Goal: Task Accomplishment & Management: Manage account settings

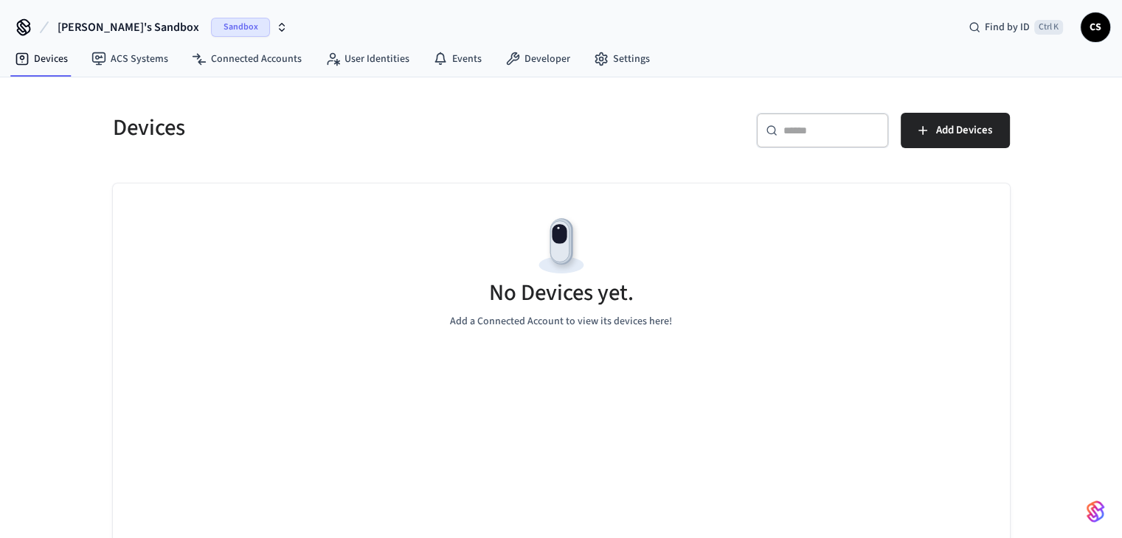
click at [106, 21] on span "[PERSON_NAME]'s Sandbox" at bounding box center [129, 27] width 142 height 18
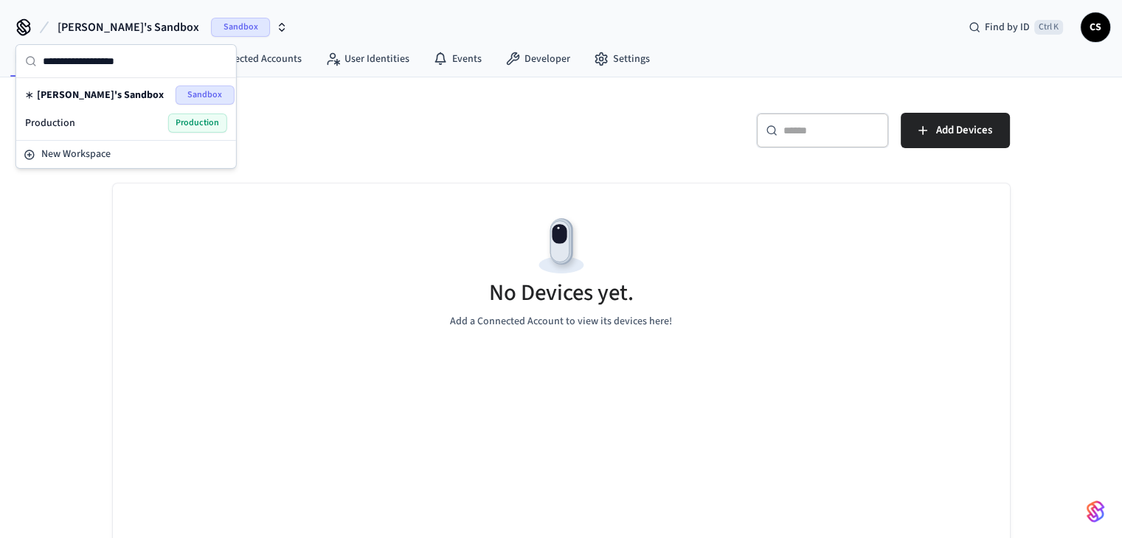
click at [102, 125] on div "Production Production" at bounding box center [126, 123] width 202 height 19
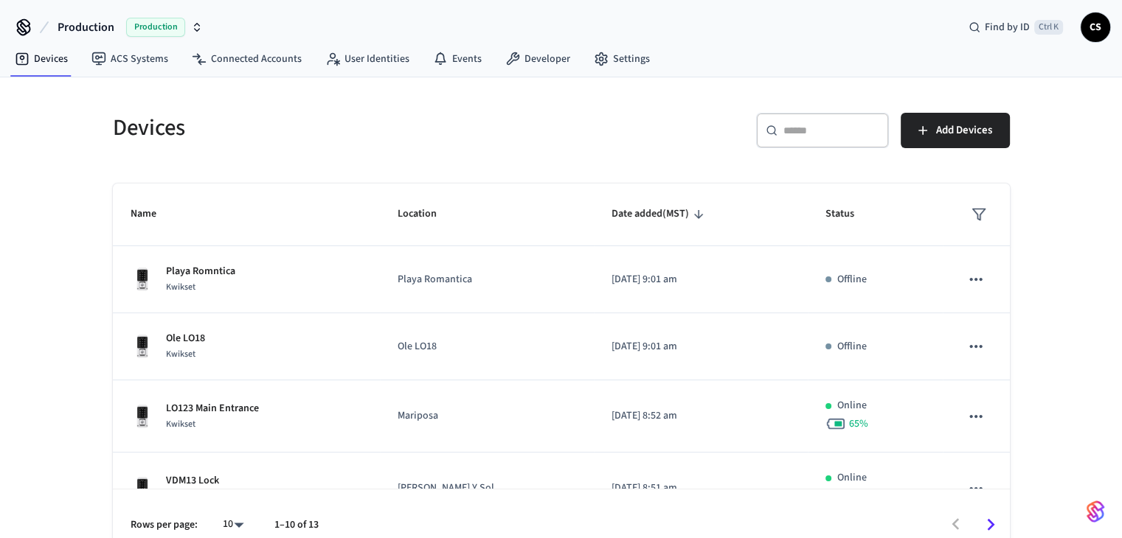
click at [24, 27] on icon at bounding box center [24, 27] width 24 height 24
click at [1105, 36] on span "CS" at bounding box center [1094, 27] width 29 height 29
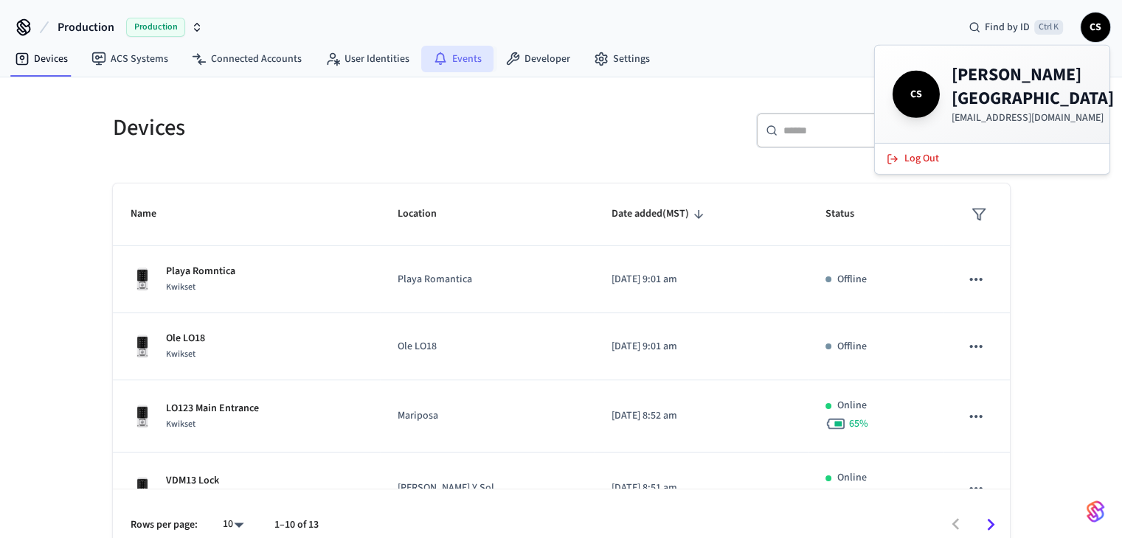
click at [461, 59] on link "Events" at bounding box center [457, 59] width 72 height 27
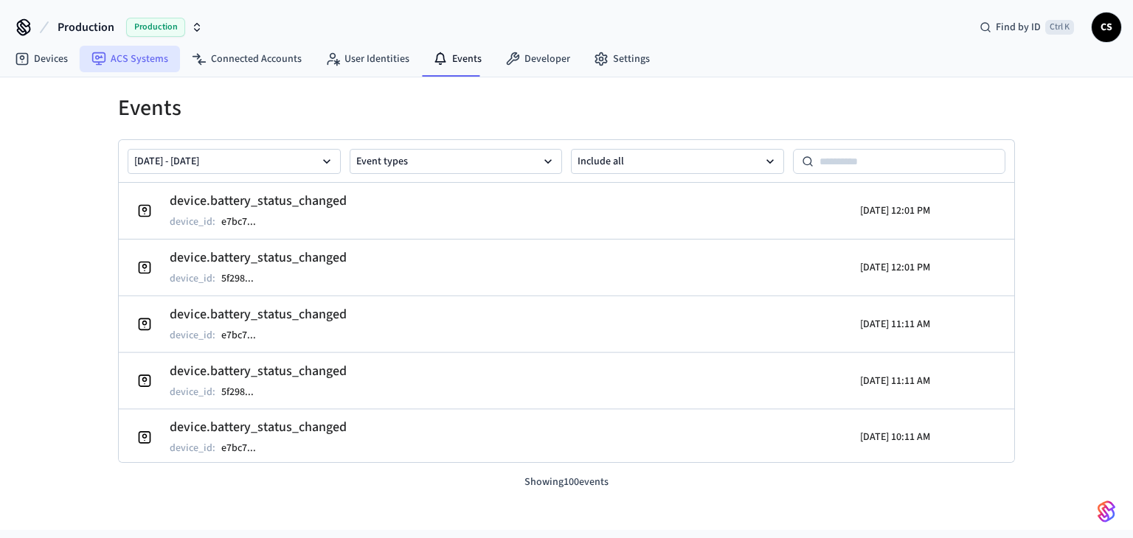
click at [168, 51] on link "ACS Systems" at bounding box center [130, 59] width 100 height 27
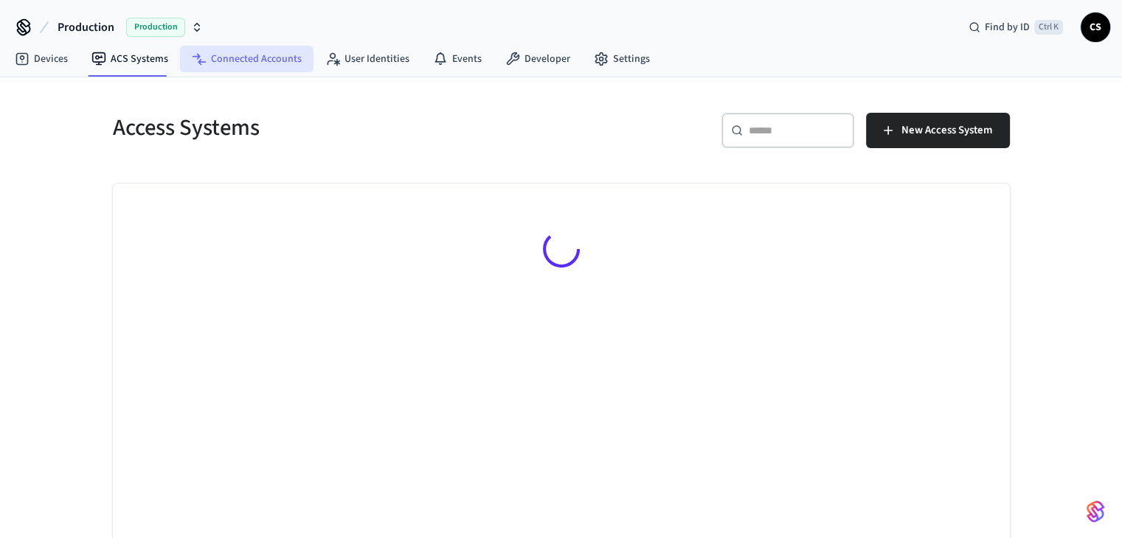
click at [254, 60] on link "Connected Accounts" at bounding box center [246, 59] width 133 height 27
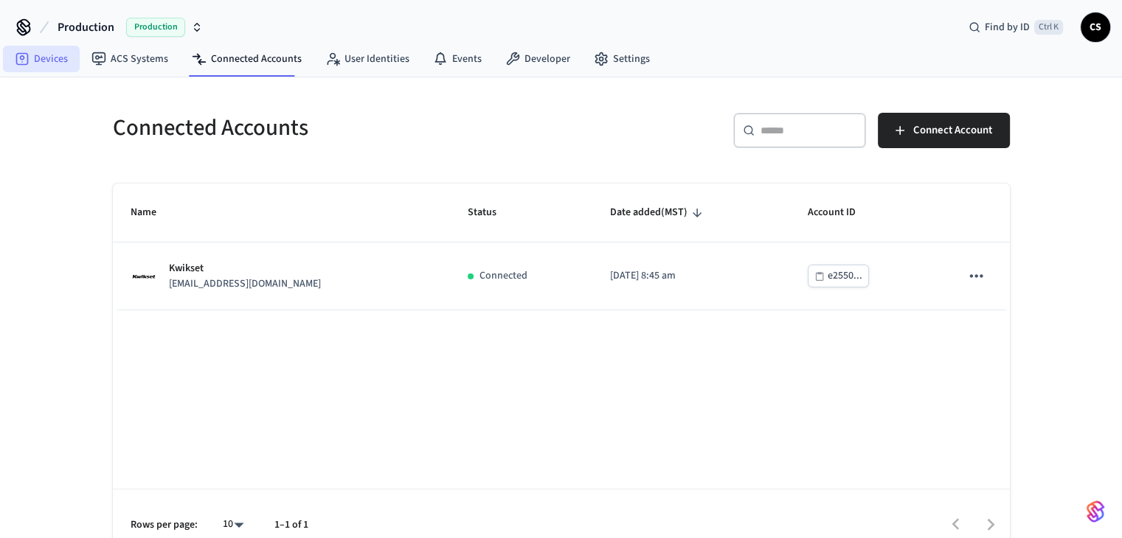
click at [41, 64] on link "Devices" at bounding box center [41, 59] width 77 height 27
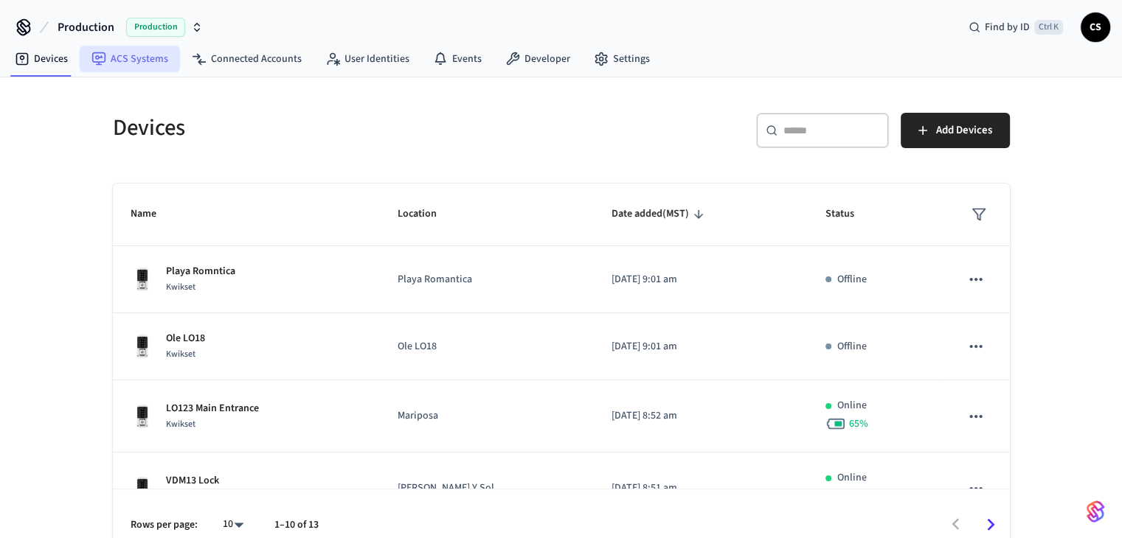
click at [147, 63] on link "ACS Systems" at bounding box center [130, 59] width 100 height 27
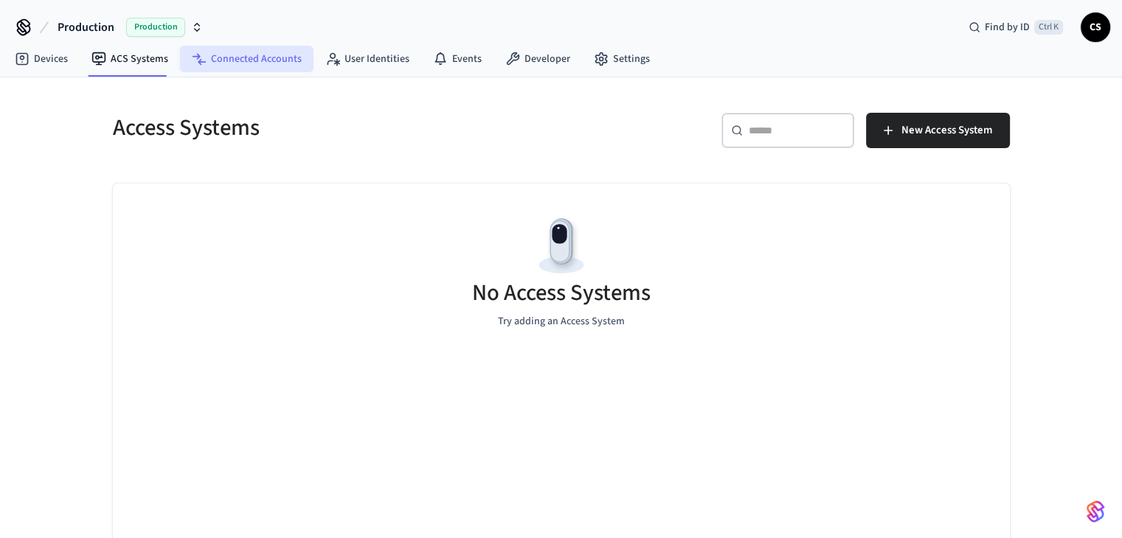
click at [274, 62] on link "Connected Accounts" at bounding box center [246, 59] width 133 height 27
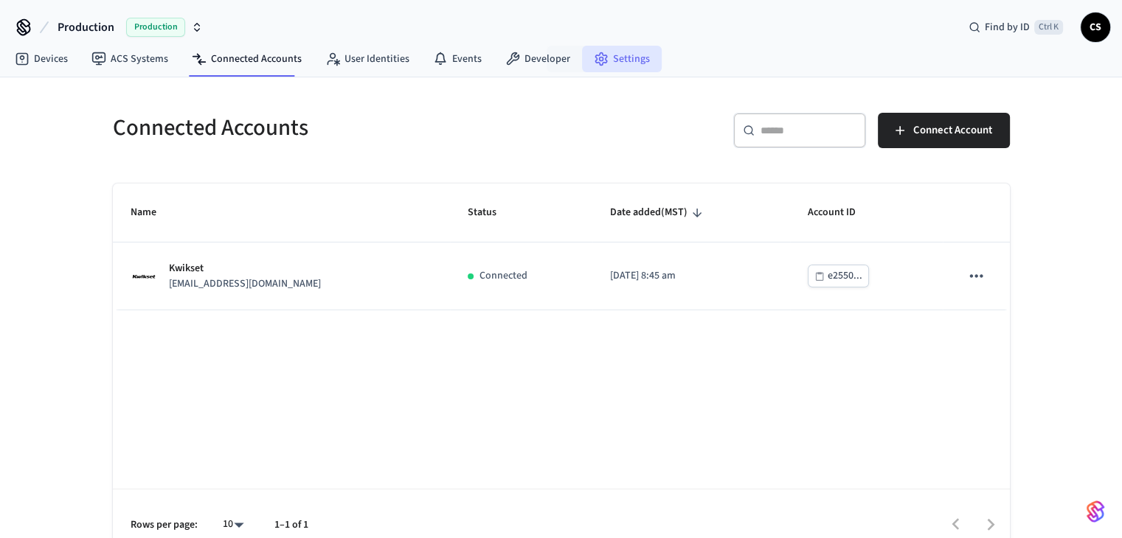
click at [636, 57] on link "Settings" at bounding box center [622, 59] width 80 height 27
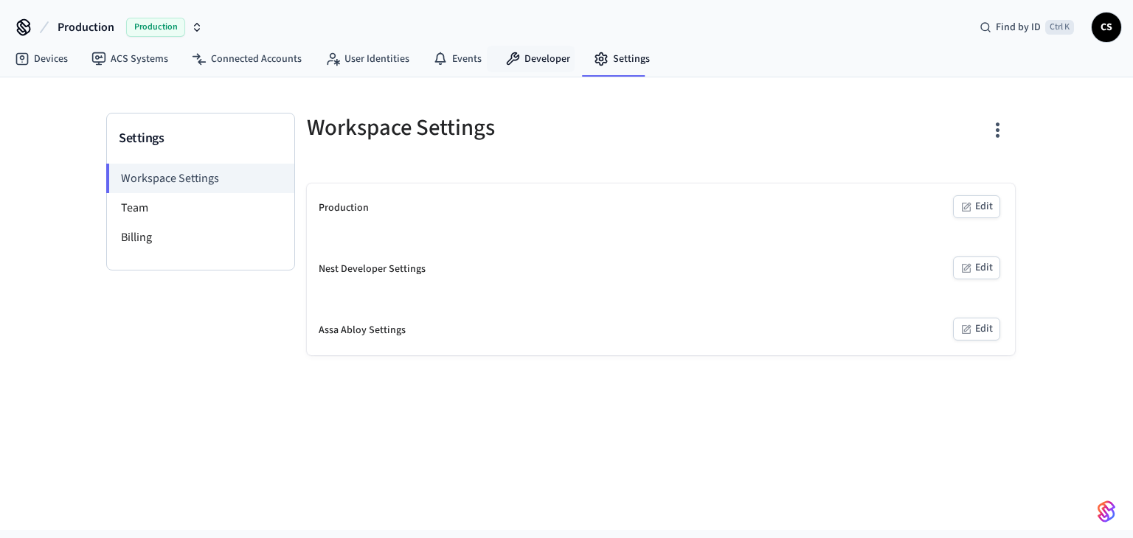
click at [534, 57] on link "Developer" at bounding box center [537, 59] width 88 height 27
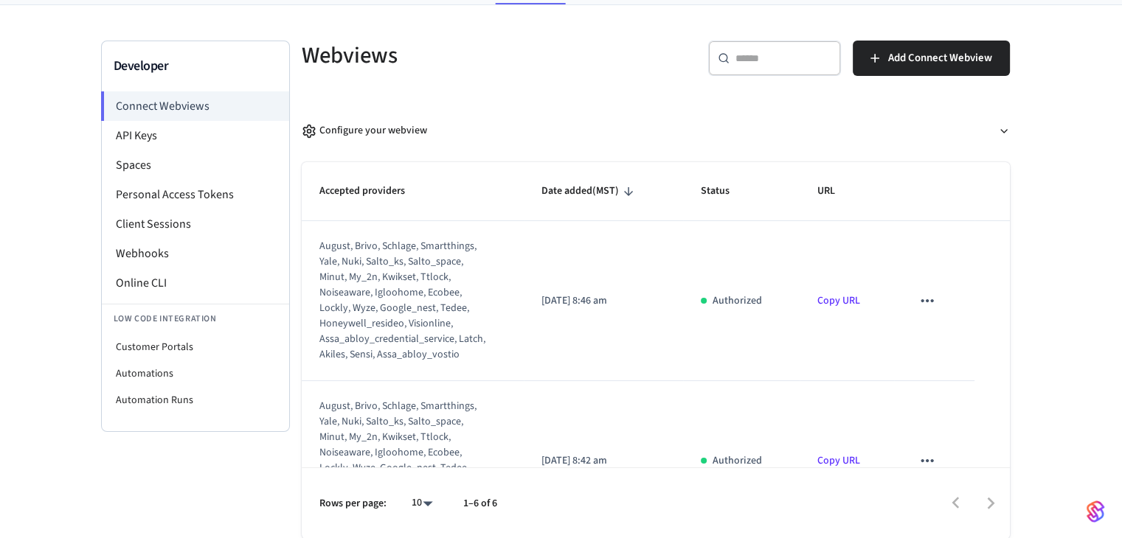
click at [827, 302] on link "Copy URL" at bounding box center [838, 301] width 43 height 15
click at [172, 136] on li "API Keys" at bounding box center [195, 135] width 187 height 29
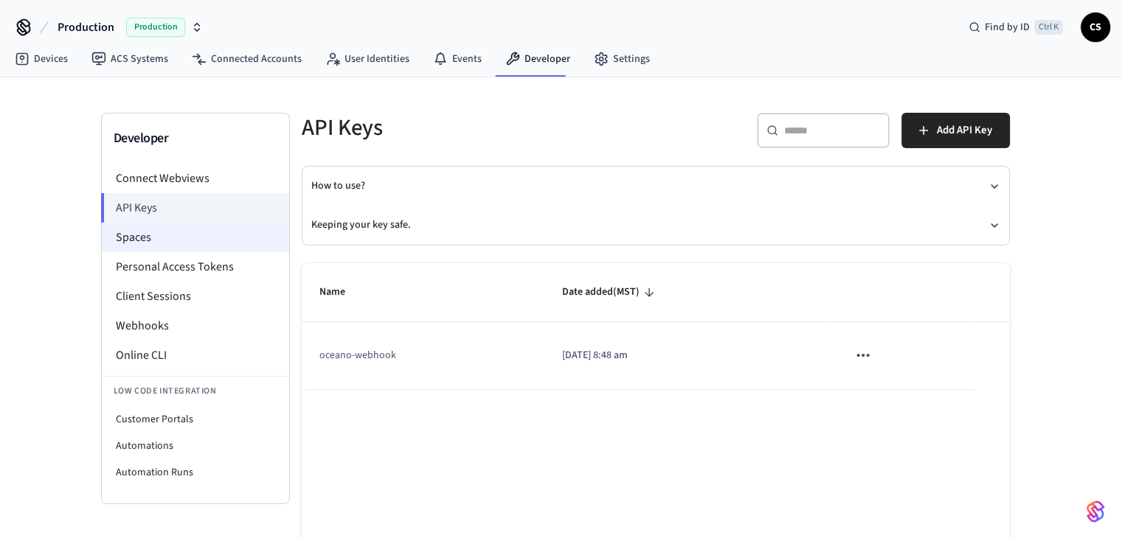
click at [113, 243] on li "Spaces" at bounding box center [195, 237] width 187 height 29
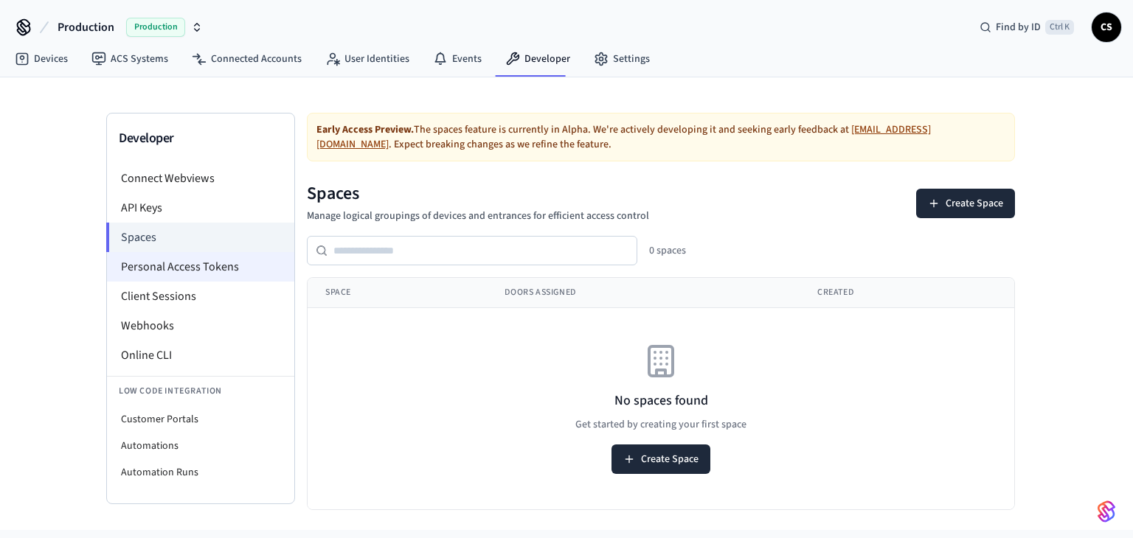
click at [192, 272] on li "Personal Access Tokens" at bounding box center [200, 266] width 187 height 29
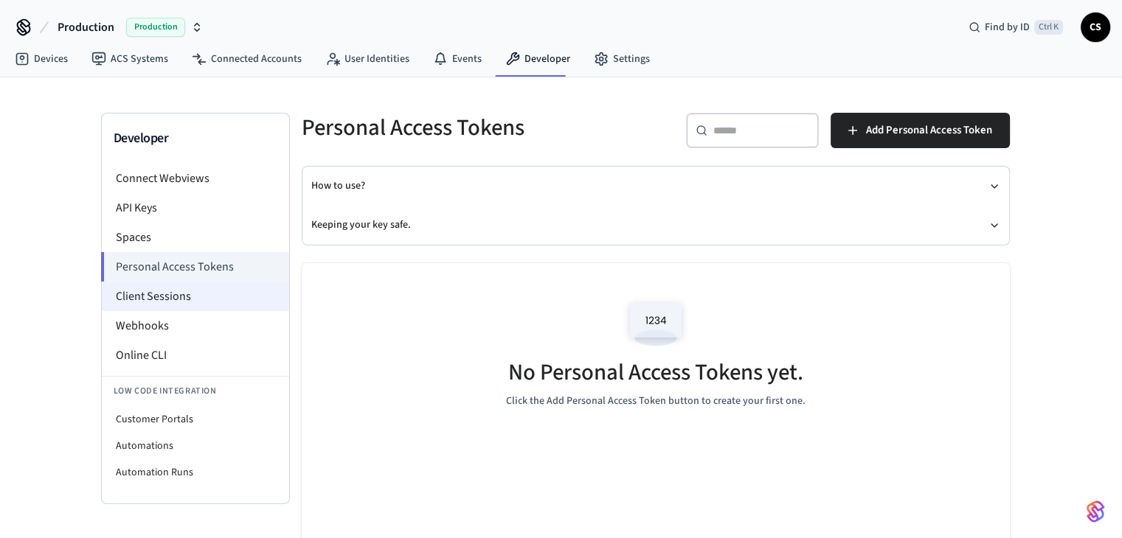
click at [195, 300] on li "Client Sessions" at bounding box center [195, 296] width 187 height 29
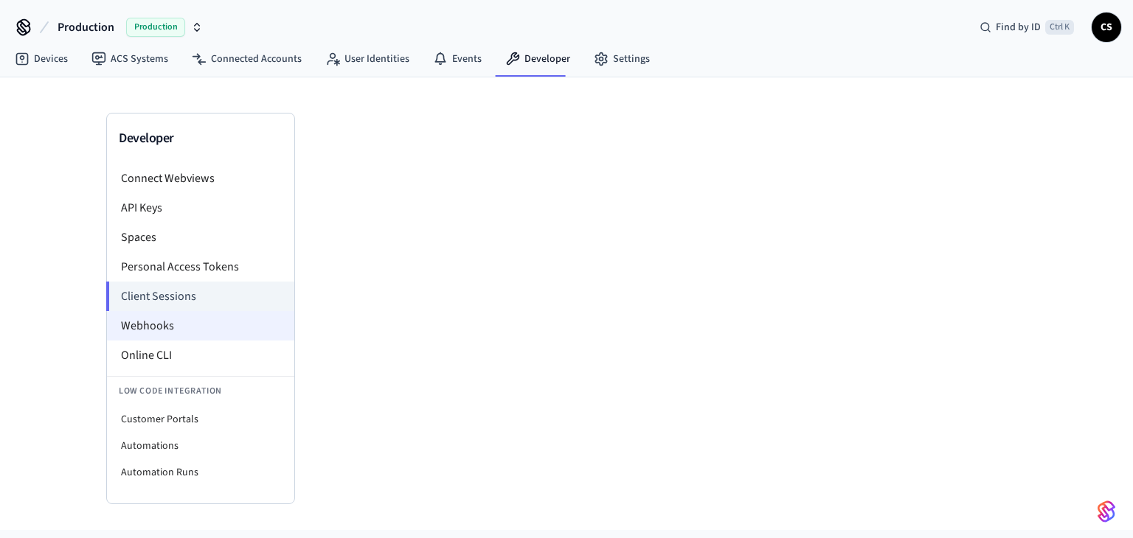
click at [169, 325] on div "Developer Connect Webviews API Keys Spaces Personal Access Tokens Client Sessio…" at bounding box center [566, 290] width 944 height 427
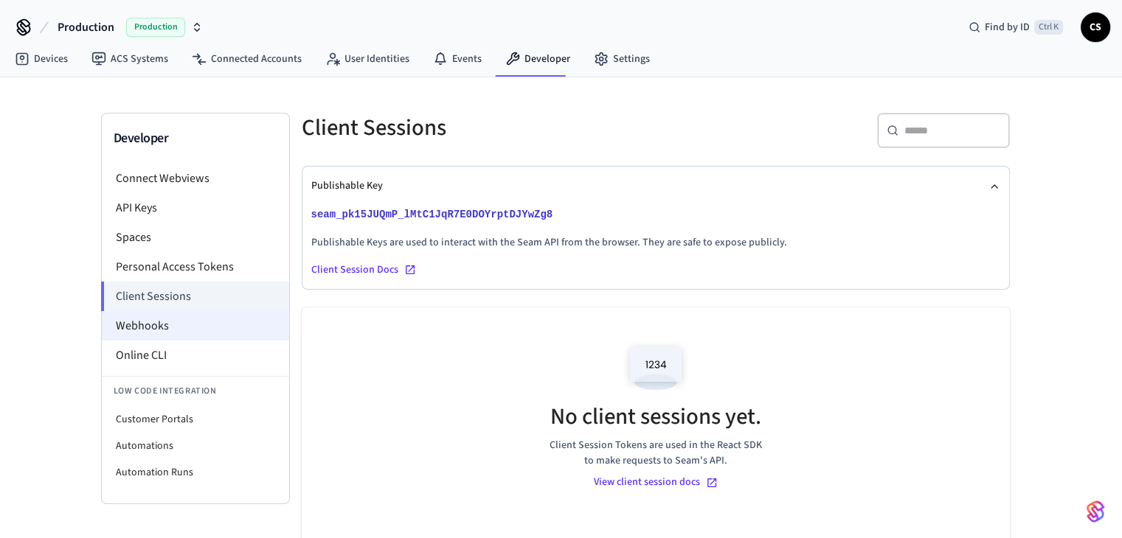
click at [169, 325] on li "Webhooks" at bounding box center [195, 325] width 187 height 29
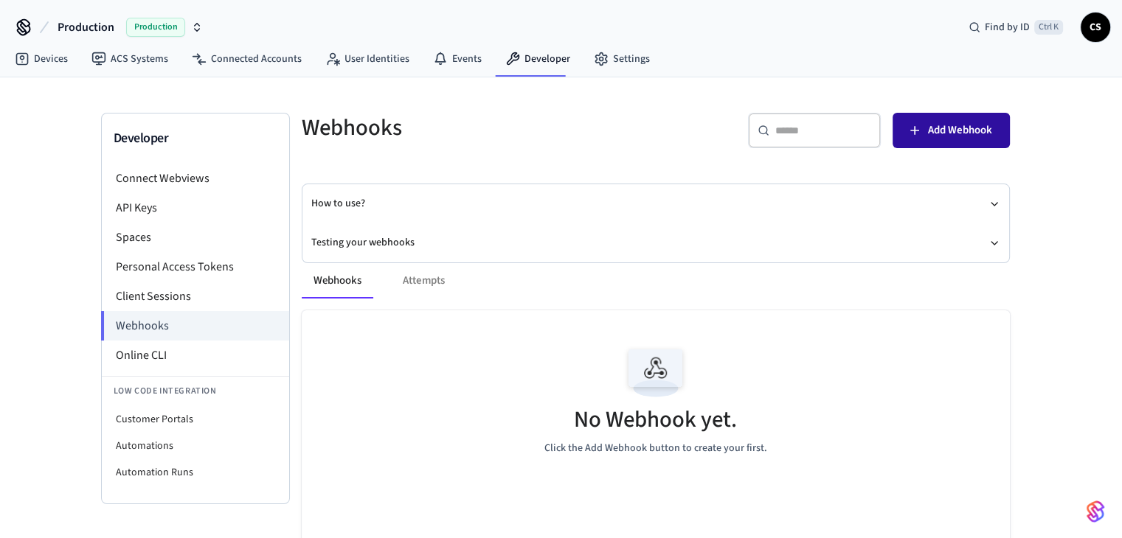
click at [920, 127] on icon "button" at bounding box center [914, 130] width 15 height 15
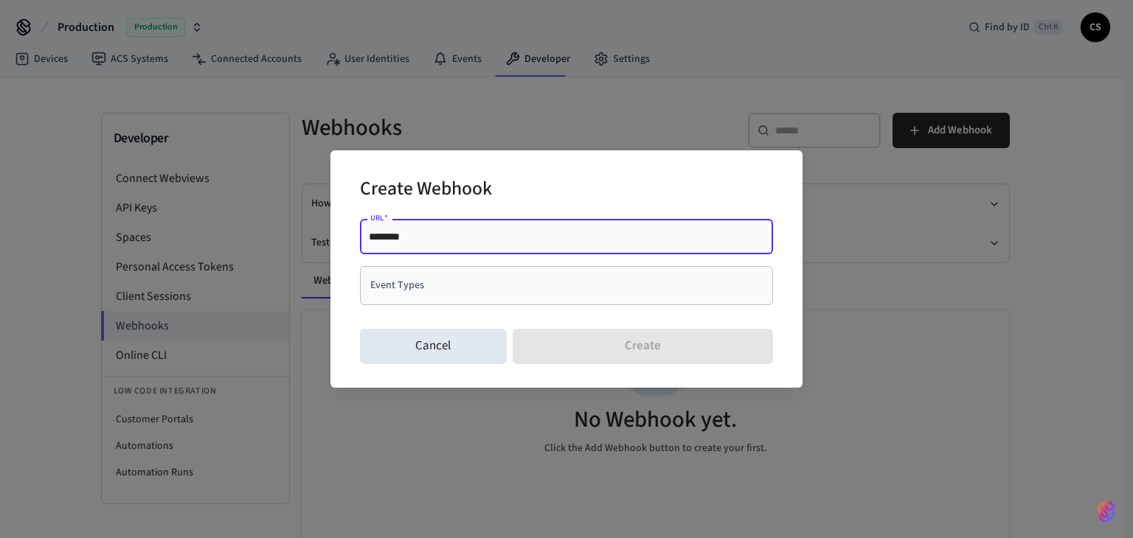
click at [426, 242] on input "********" at bounding box center [566, 236] width 395 height 15
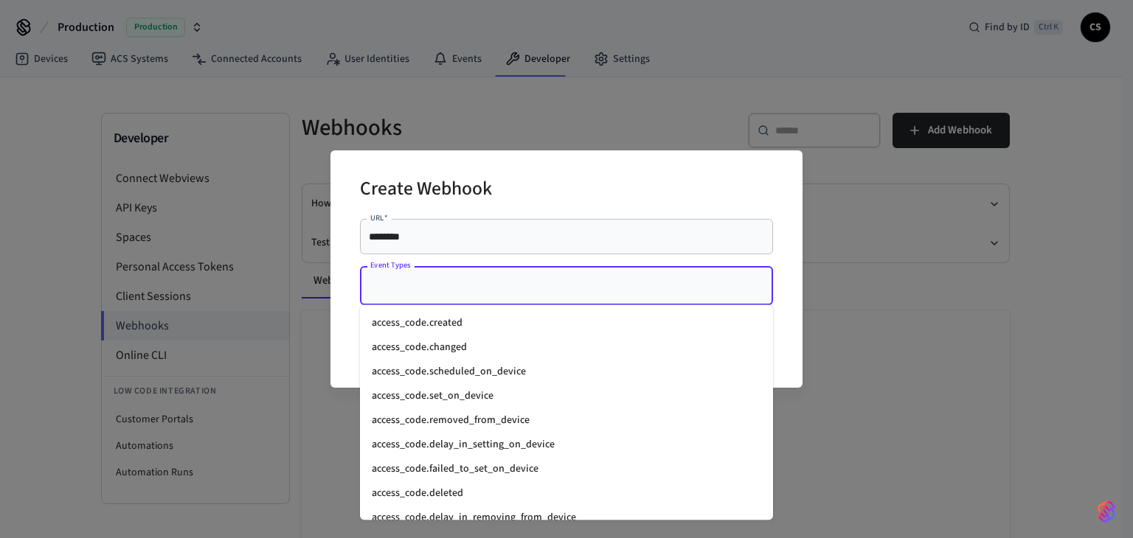
click at [418, 282] on input "Event Types" at bounding box center [556, 286] width 378 height 26
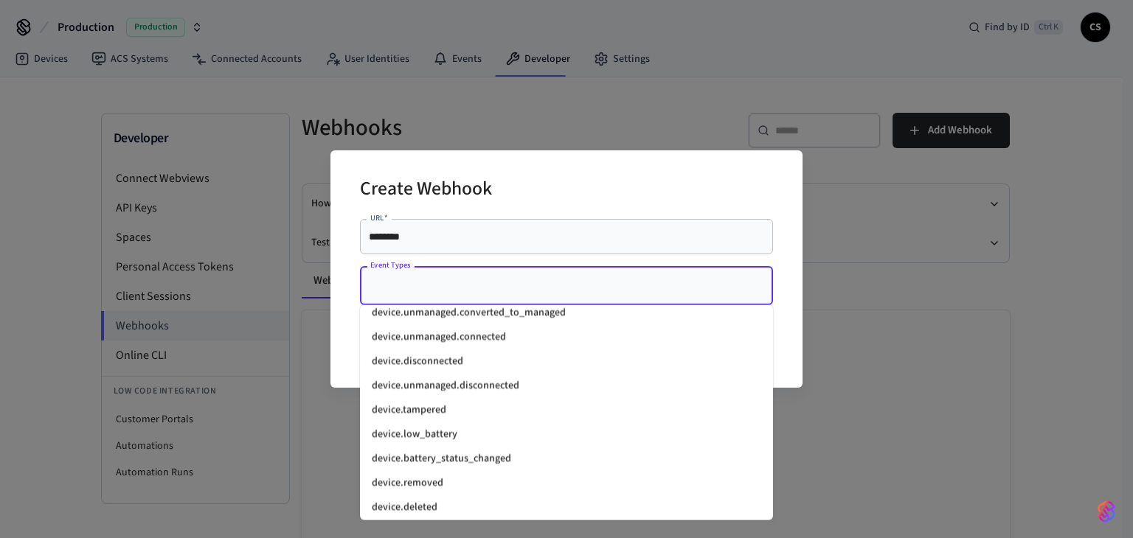
scroll to position [1397, 0]
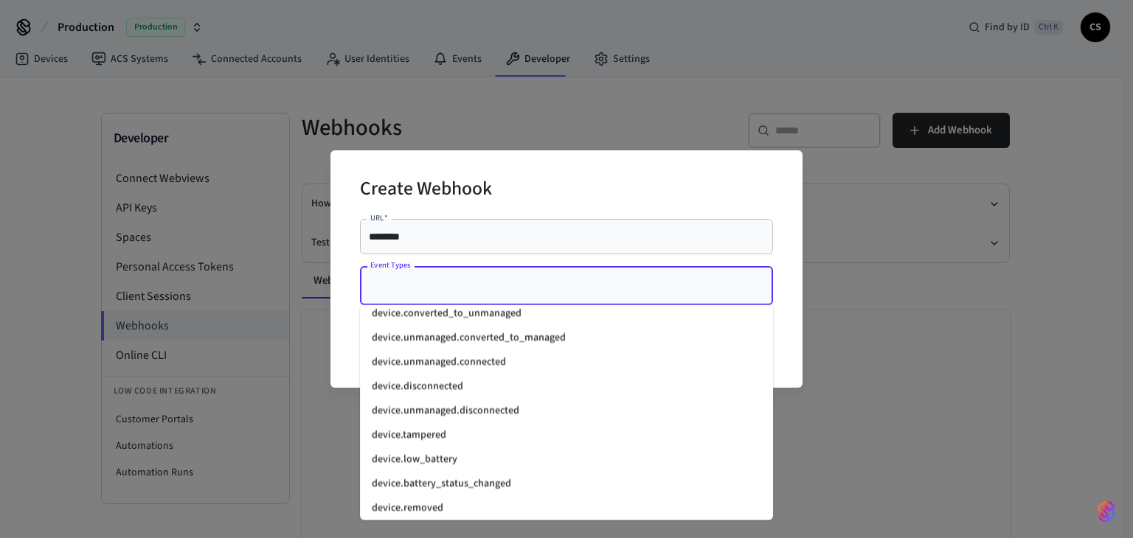
click at [510, 458] on li "device.low_battery" at bounding box center [566, 460] width 413 height 24
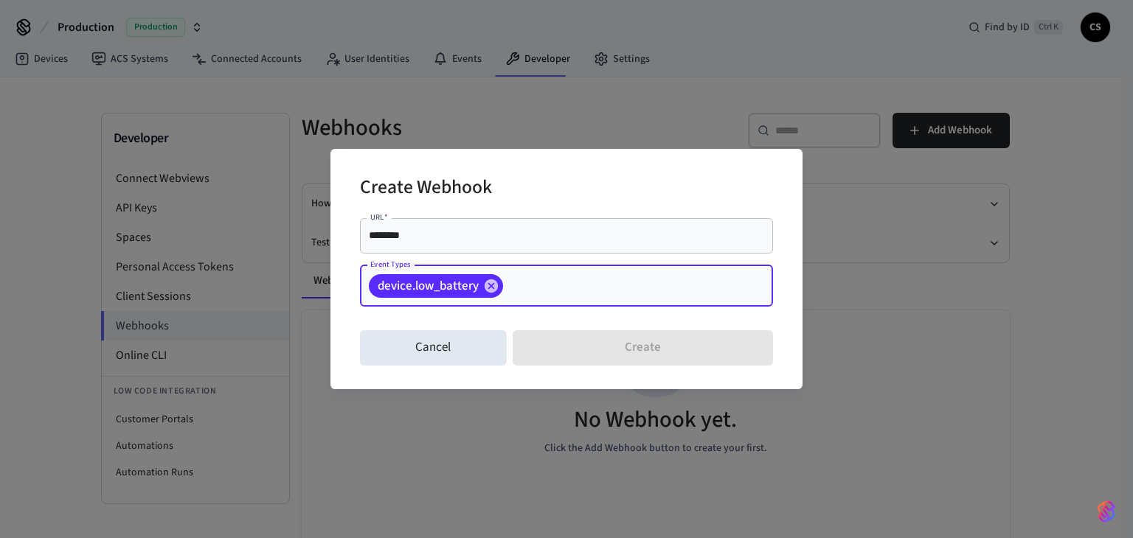
click at [574, 285] on input "Event Types" at bounding box center [615, 286] width 220 height 26
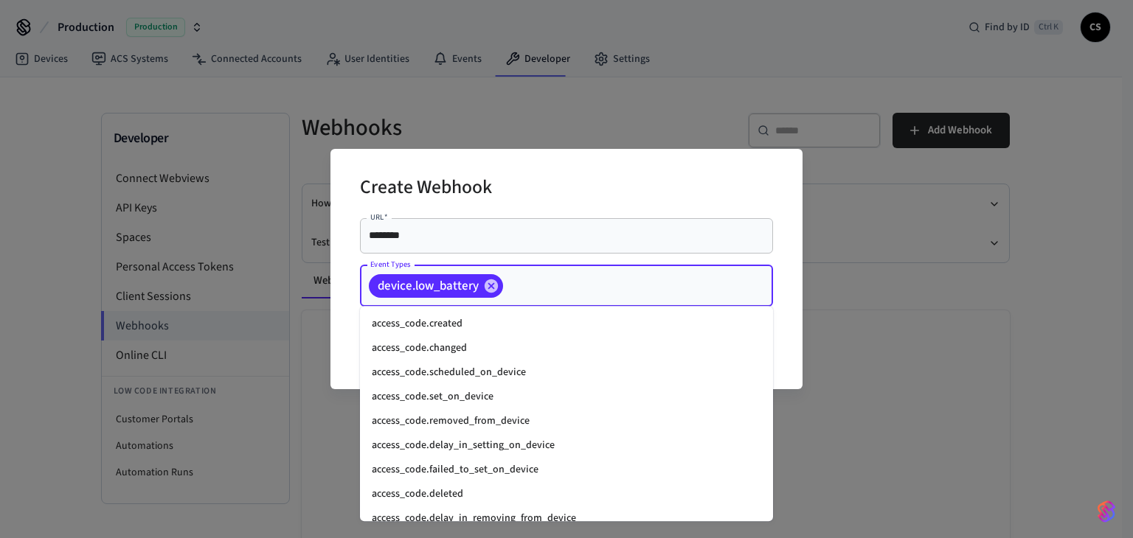
click at [574, 286] on input "Event Types" at bounding box center [615, 286] width 220 height 26
